Goal: Find specific page/section: Find specific page/section

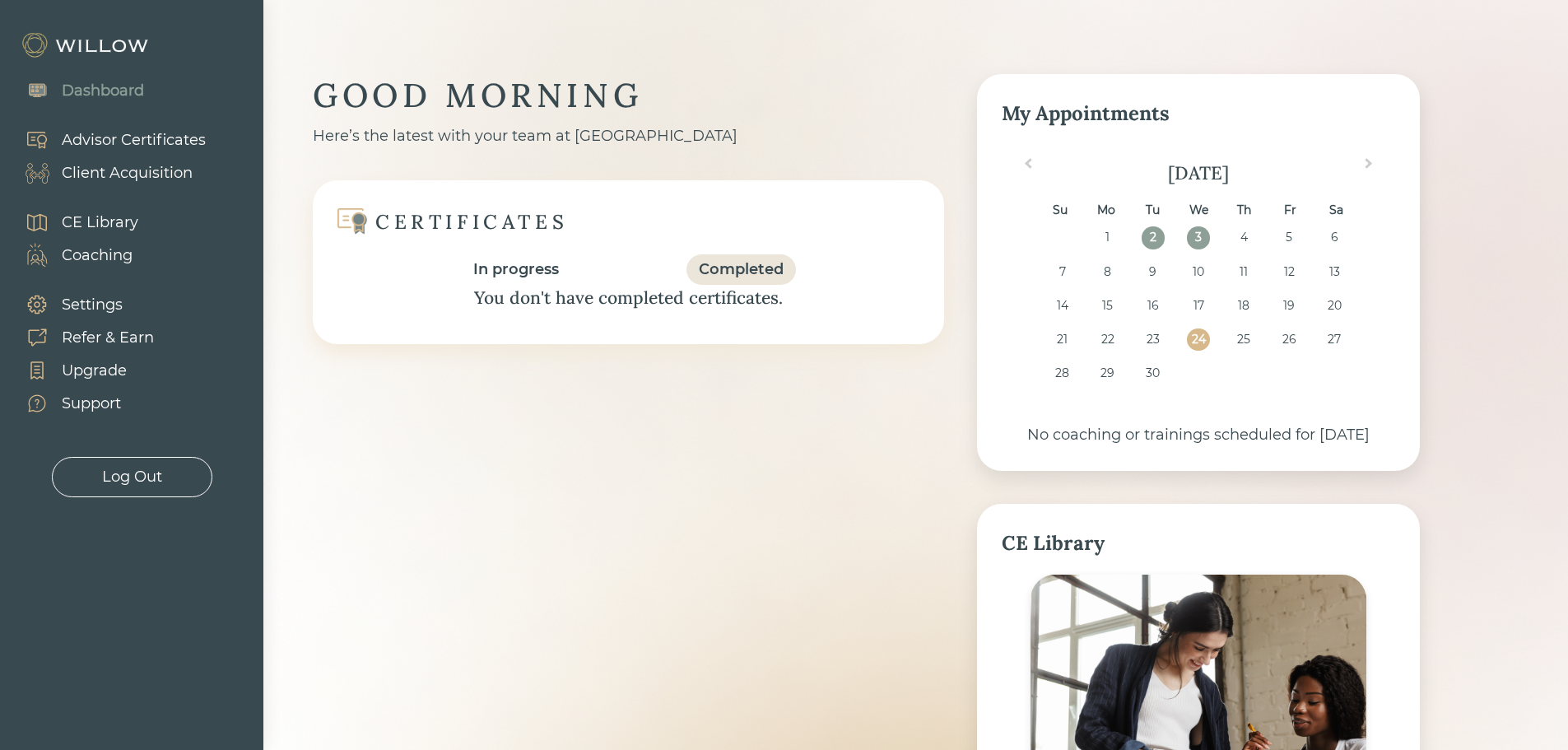
click at [136, 171] on div "Client Acquisition" at bounding box center [126, 174] width 130 height 22
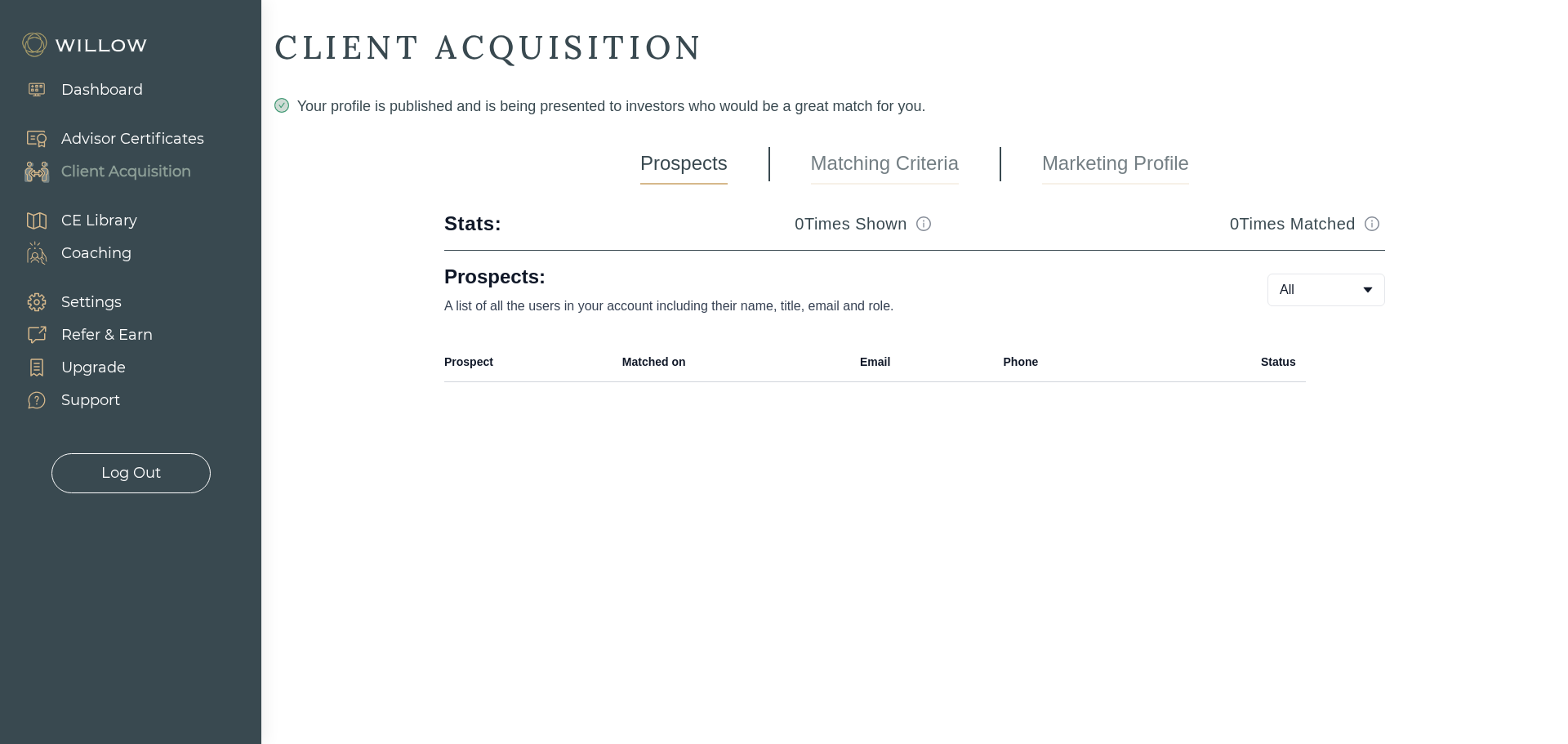
click at [872, 177] on link "Matching Criteria" at bounding box center [885, 165] width 147 height 41
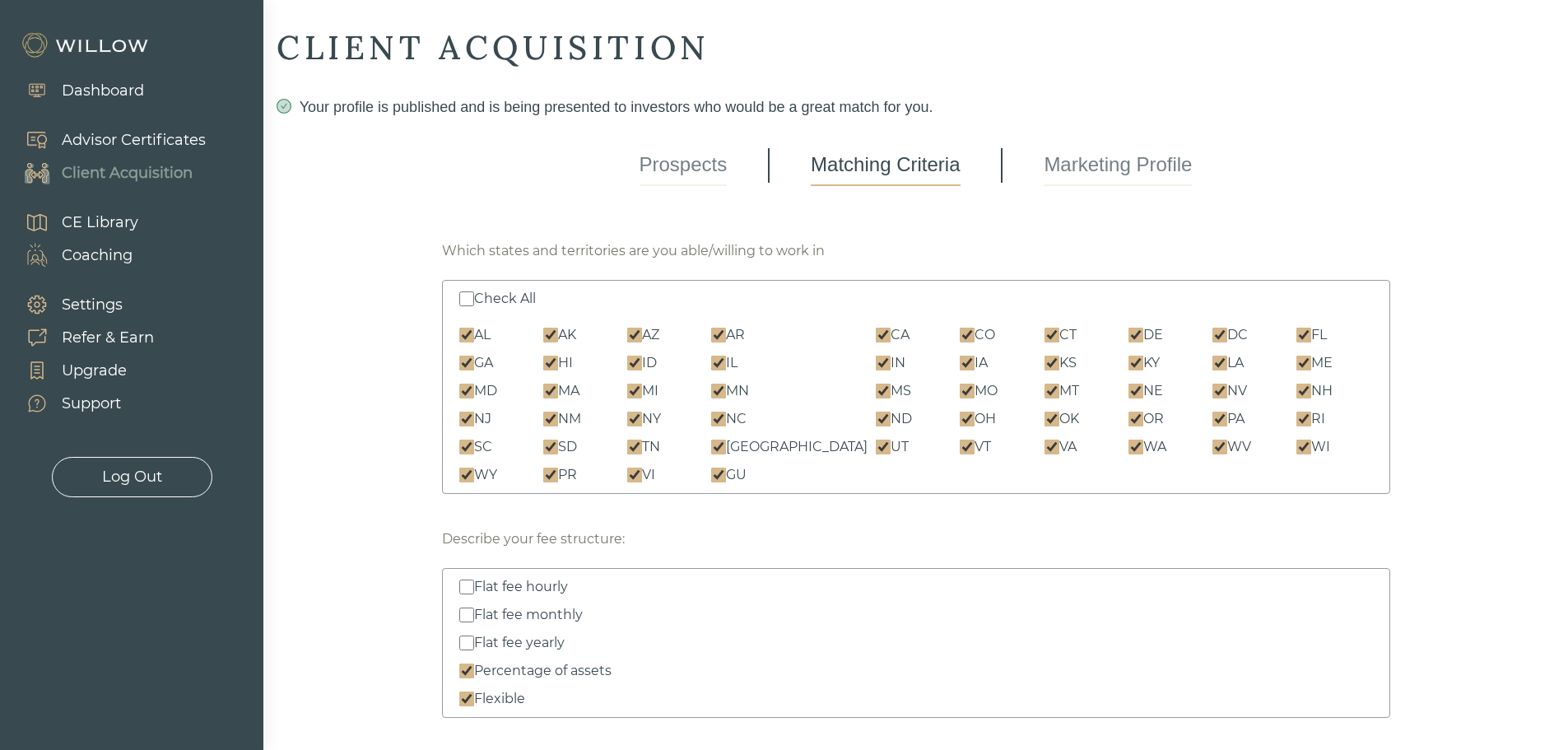
click at [700, 166] on link "Prospects" at bounding box center [683, 166] width 88 height 41
